Goal: Transaction & Acquisition: Purchase product/service

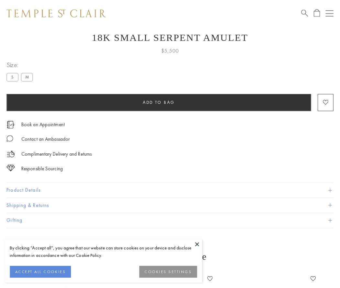
scroll to position [23, 0]
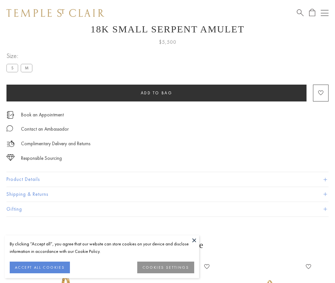
click at [157, 93] on span "Add to bag" at bounding box center [157, 93] width 32 height 6
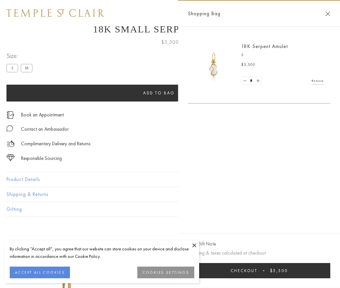
click at [260, 270] on button "Checkout $5,500" at bounding box center [259, 270] width 143 height 15
